Goal: Register for event/course

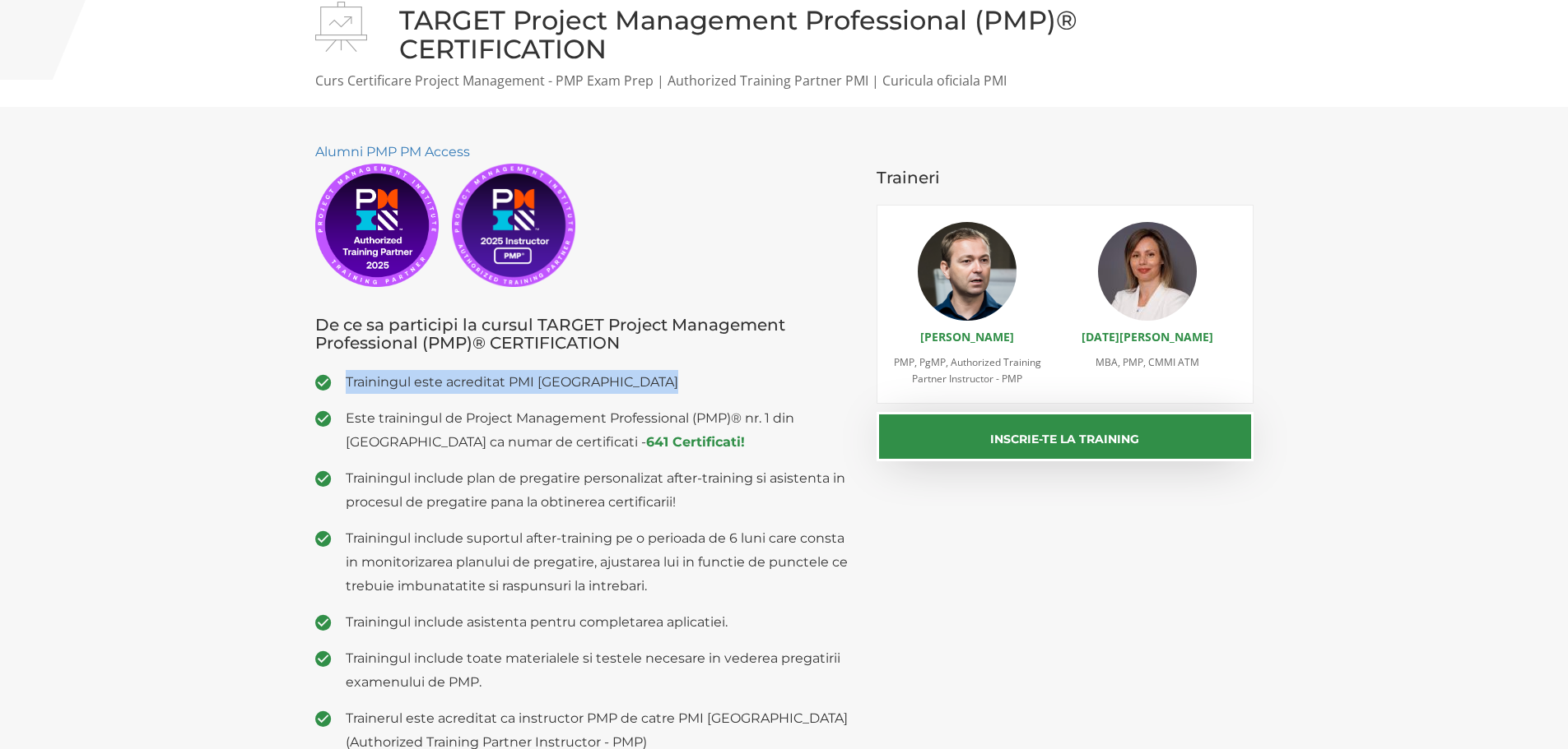
scroll to position [329, 0]
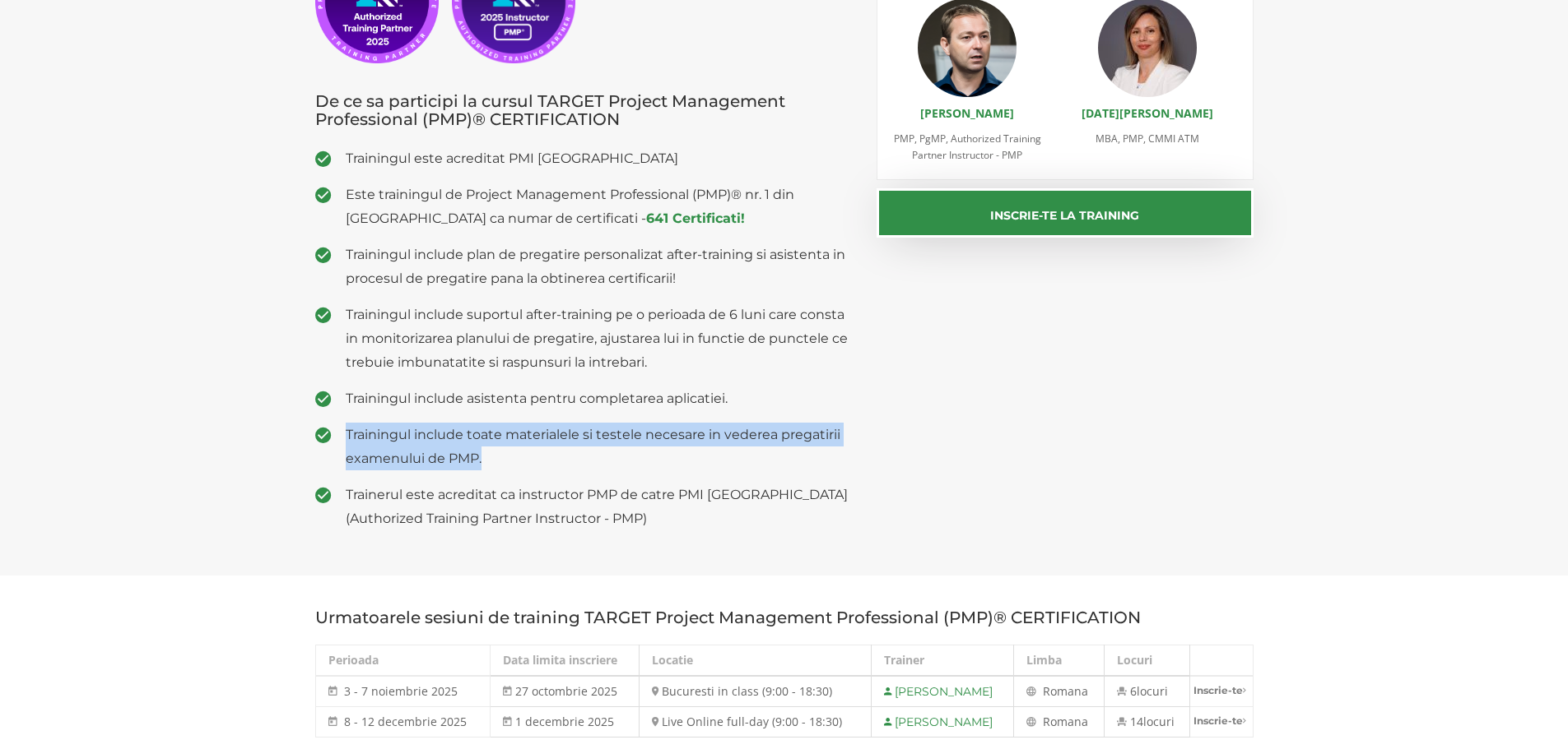
drag, startPoint x: 510, startPoint y: 465, endPoint x: 313, endPoint y: 427, distance: 200.6
click at [315, 427] on li "Trainingul include toate materialele si testele necesare in vederea pregatirii …" at bounding box center [584, 446] width 537 height 47
click at [313, 427] on div "Alumni PMP PM Access De ce sa participi la cursul TARGET Project Management Pro…" at bounding box center [584, 229] width 562 height 627
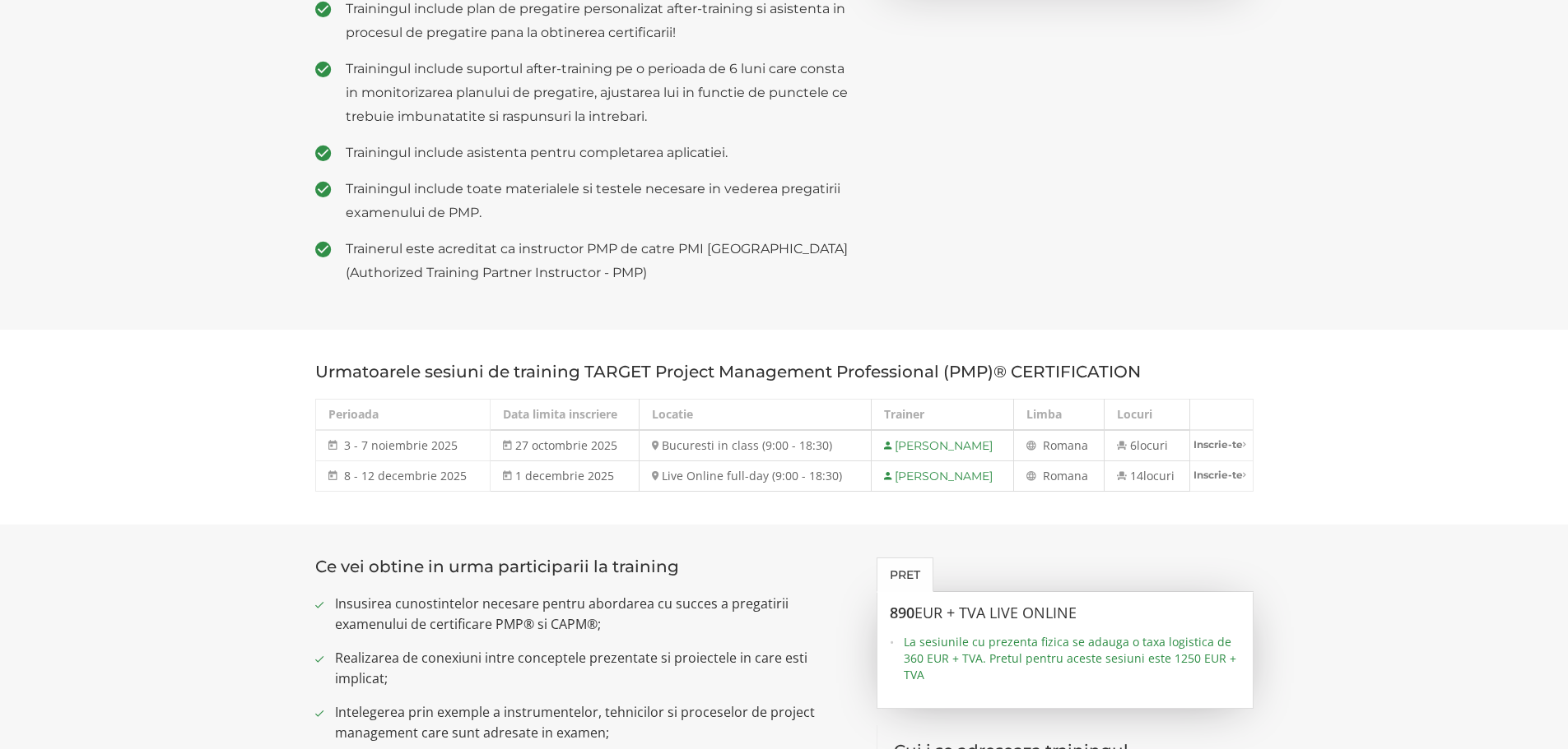
scroll to position [576, 0]
click at [735, 473] on td "Live Online full-day (9:00 - 18:30)" at bounding box center [755, 476] width 233 height 30
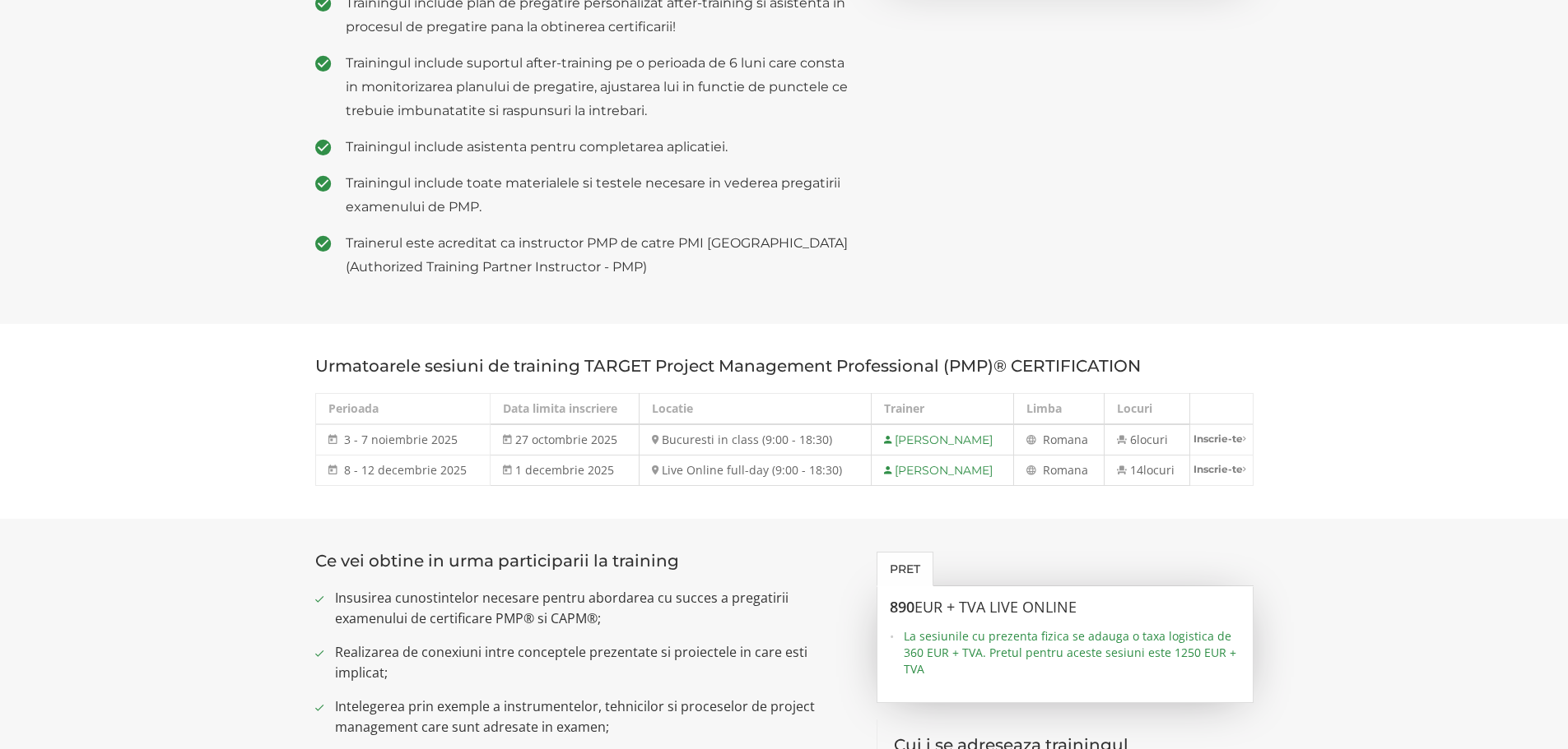
scroll to position [740, 0]
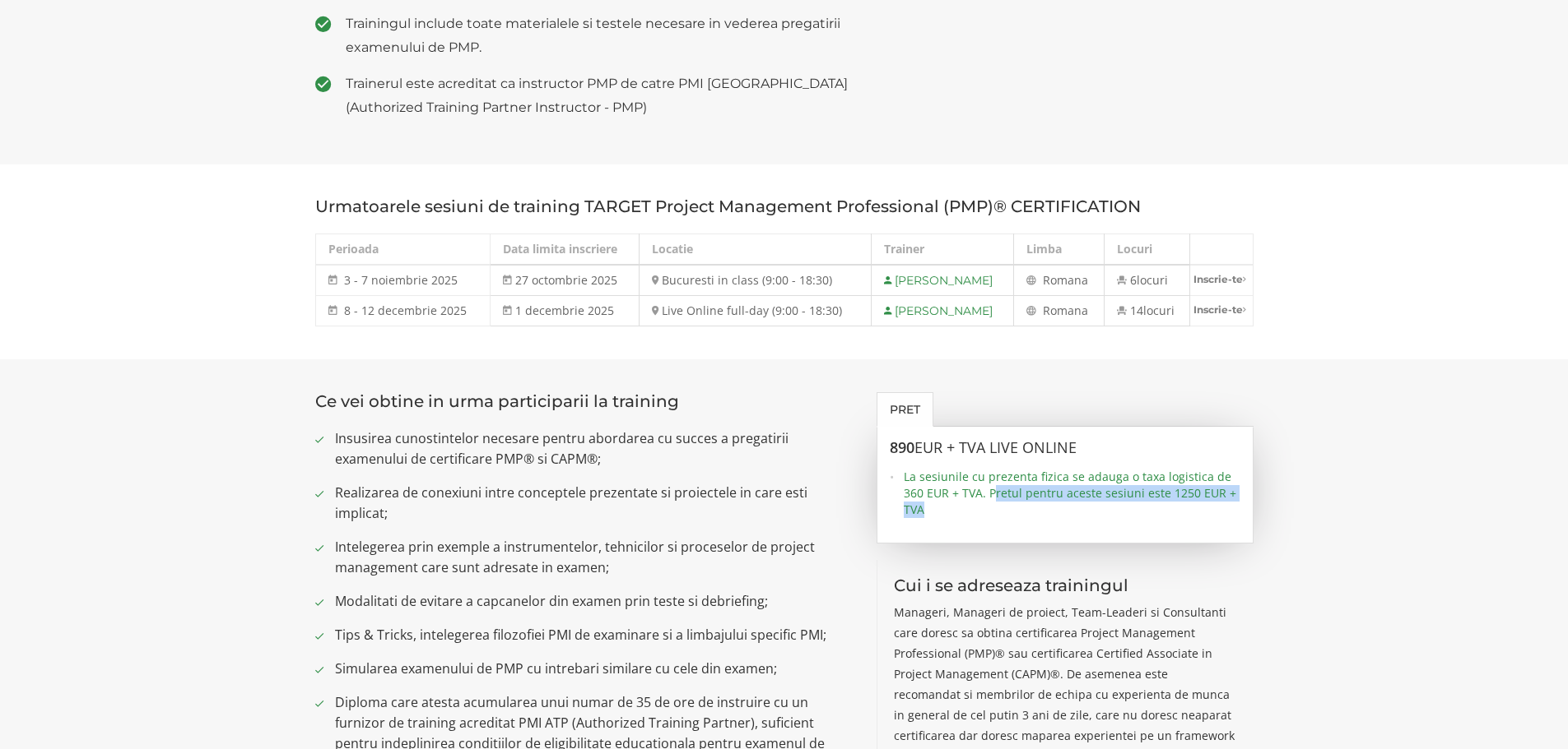
drag, startPoint x: 994, startPoint y: 496, endPoint x: 1067, endPoint y: 514, distance: 75.2
click at [1067, 514] on span "La sesiunile cu prezenta fizica se adauga o taxa logistica de 360 EUR + TVA. Pr…" at bounding box center [1072, 494] width 337 height 49
